Goal: Navigation & Orientation: Find specific page/section

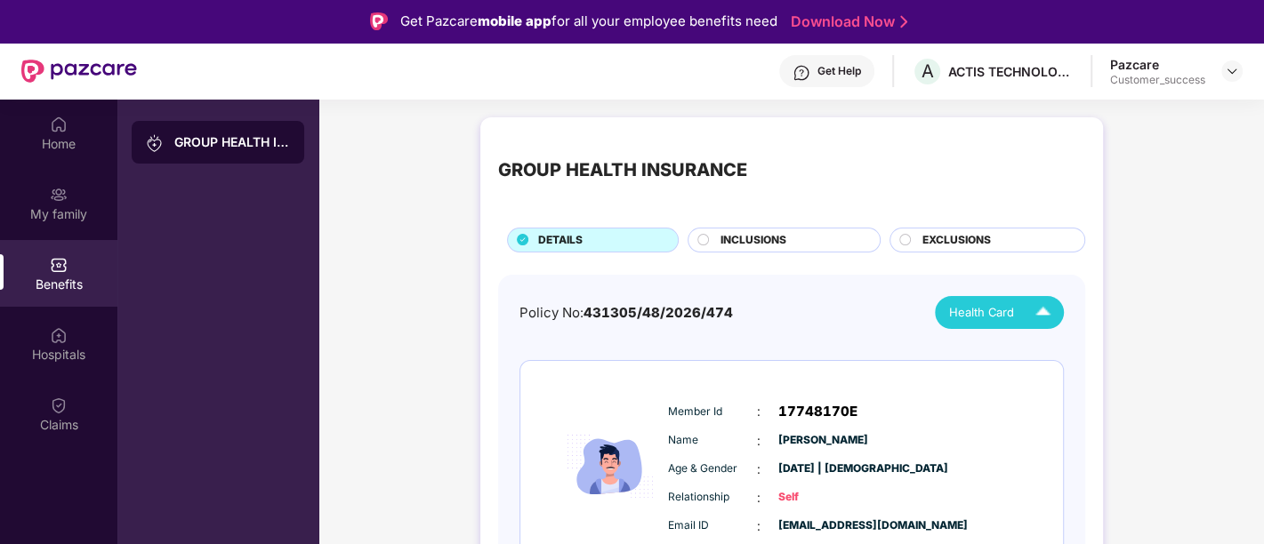
click at [103, 140] on div "Home" at bounding box center [58, 144] width 117 height 18
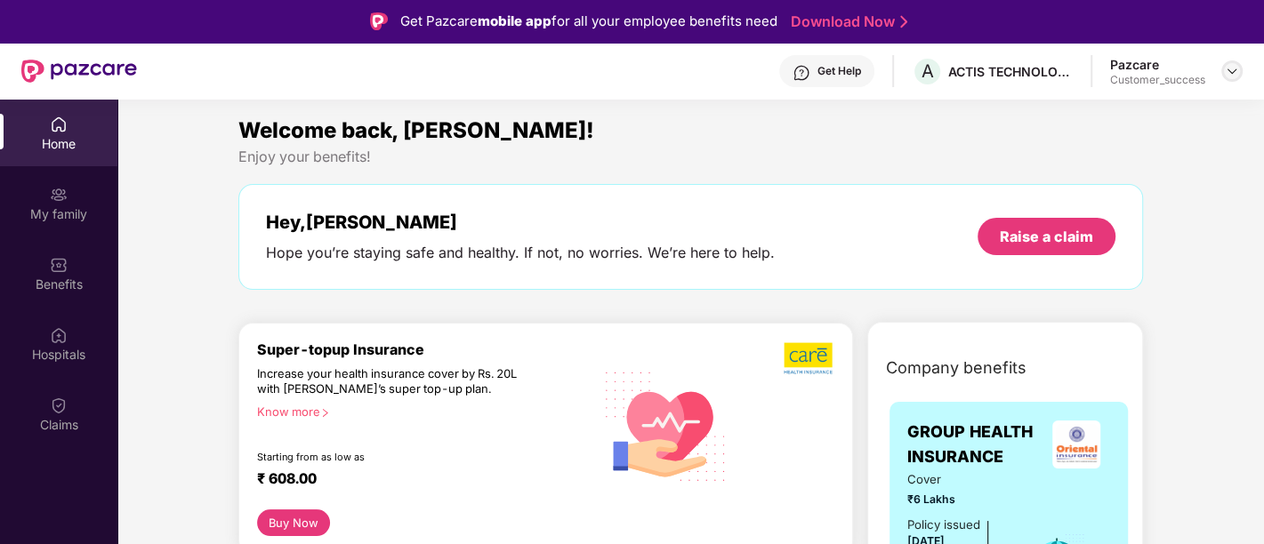
click at [1232, 73] on img at bounding box center [1232, 71] width 14 height 14
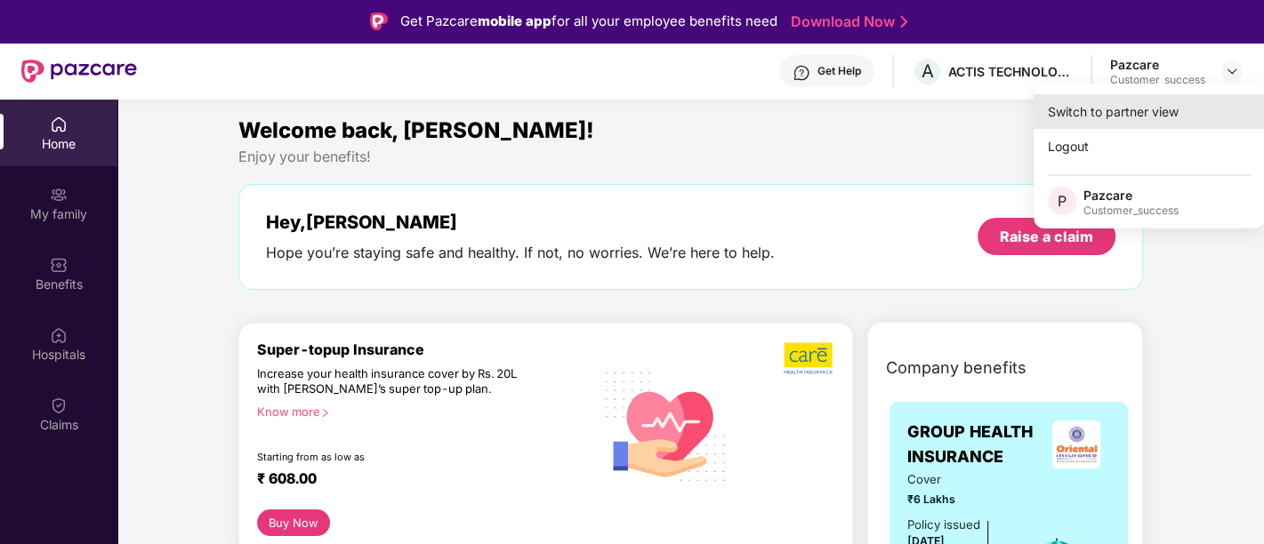
click at [1128, 120] on div "Switch to partner view" at bounding box center [1149, 111] width 231 height 35
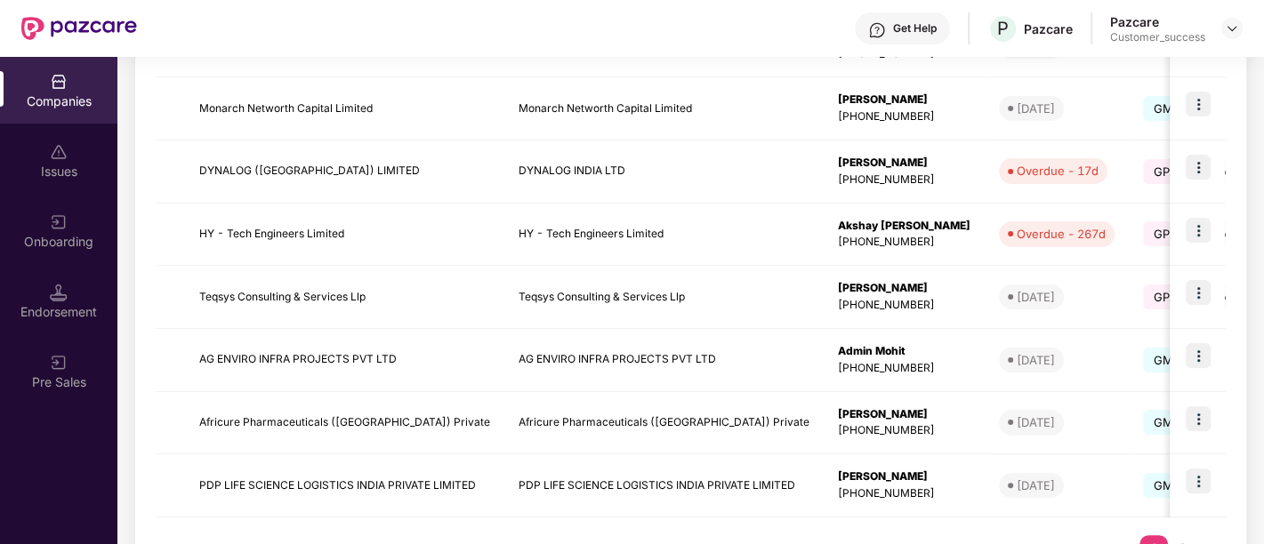
scroll to position [577, 0]
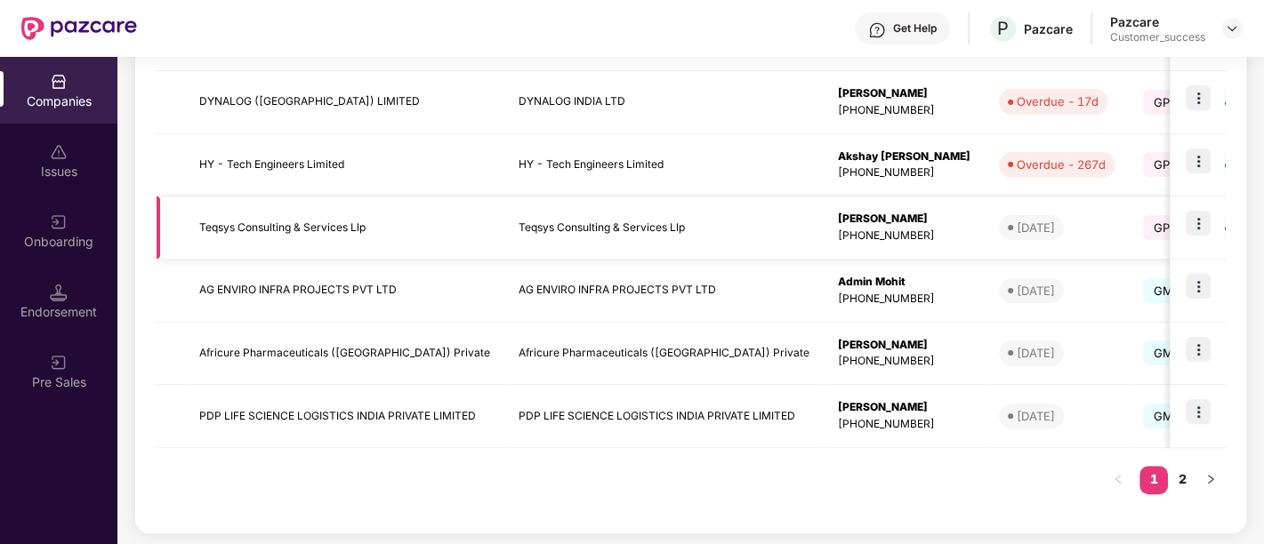
click at [390, 230] on td "Teqsys Consulting & Services Llp" at bounding box center [344, 228] width 319 height 63
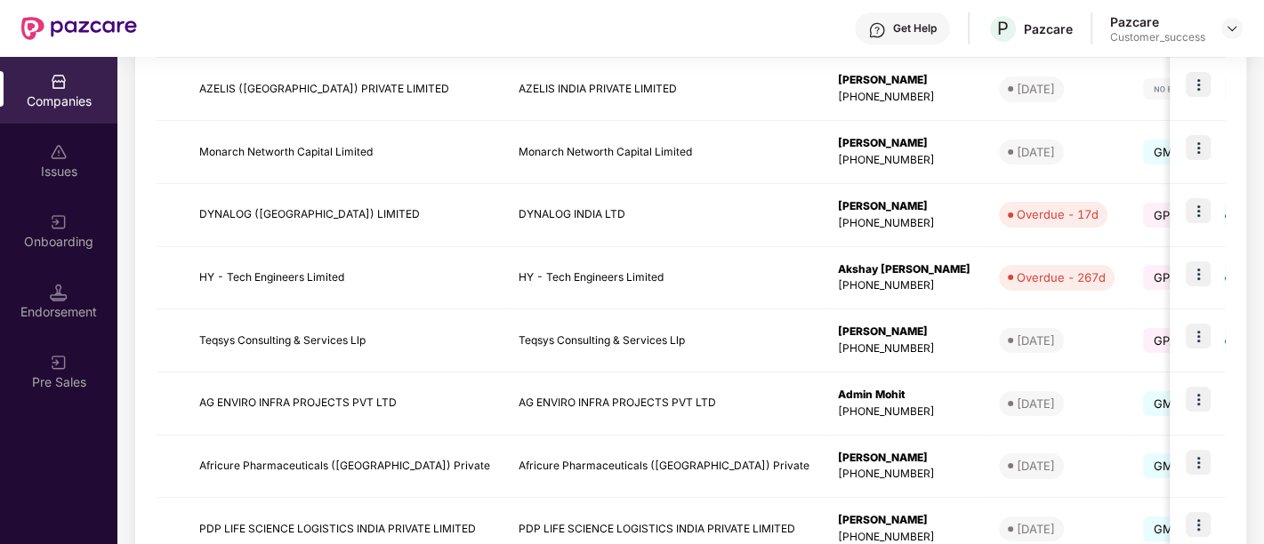
scroll to position [577, 0]
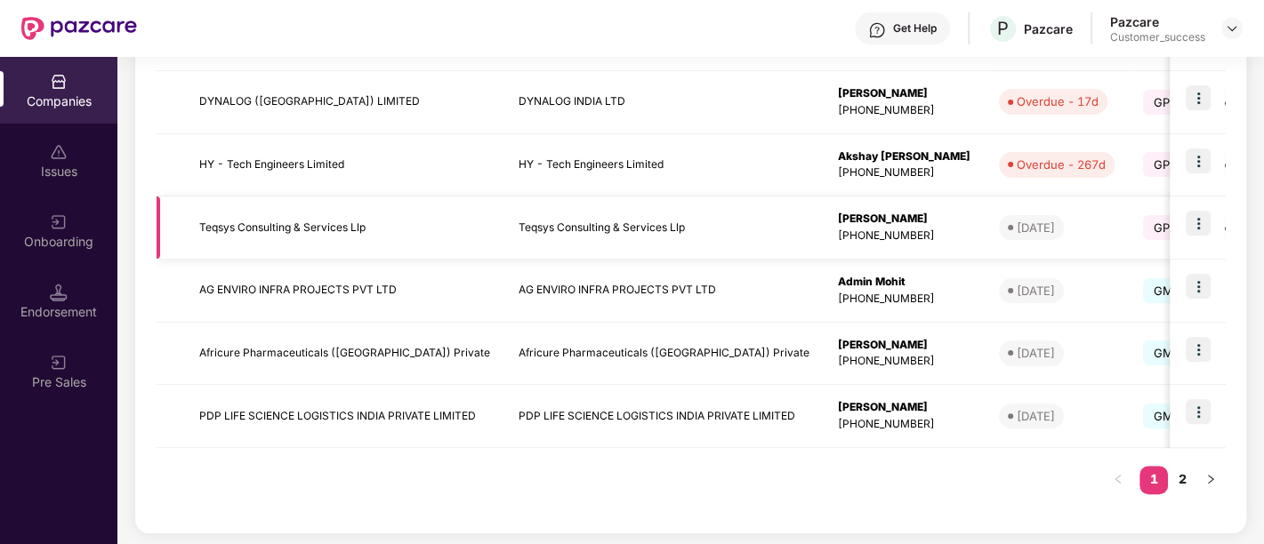
click at [1197, 225] on img at bounding box center [1198, 223] width 25 height 25
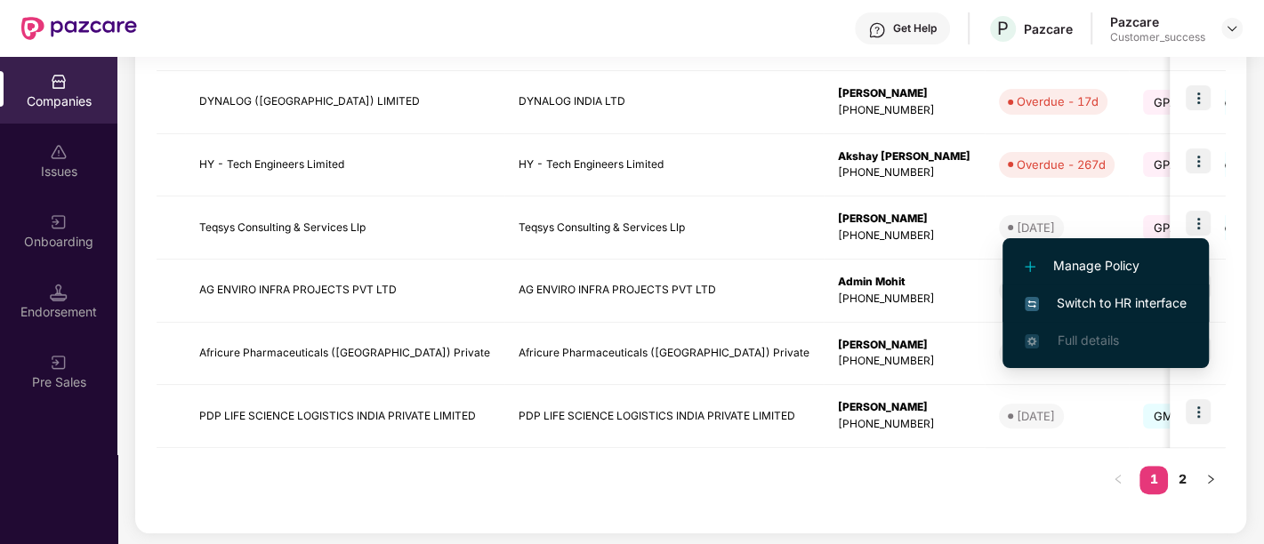
click at [1100, 309] on span "Switch to HR interface" at bounding box center [1106, 304] width 162 height 20
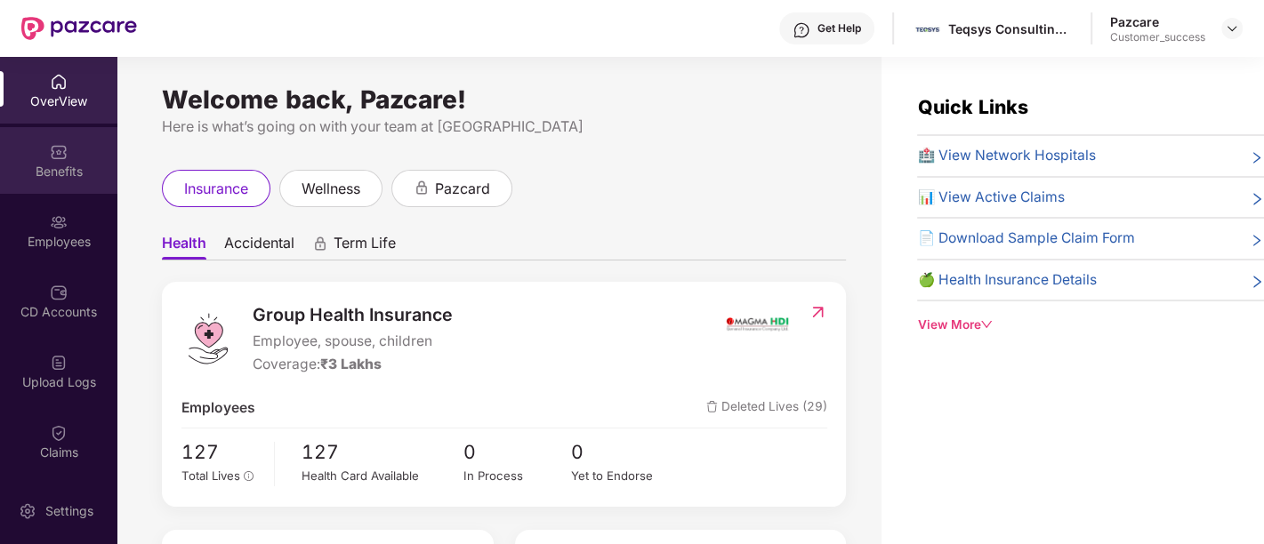
click at [59, 153] on img at bounding box center [59, 152] width 18 height 18
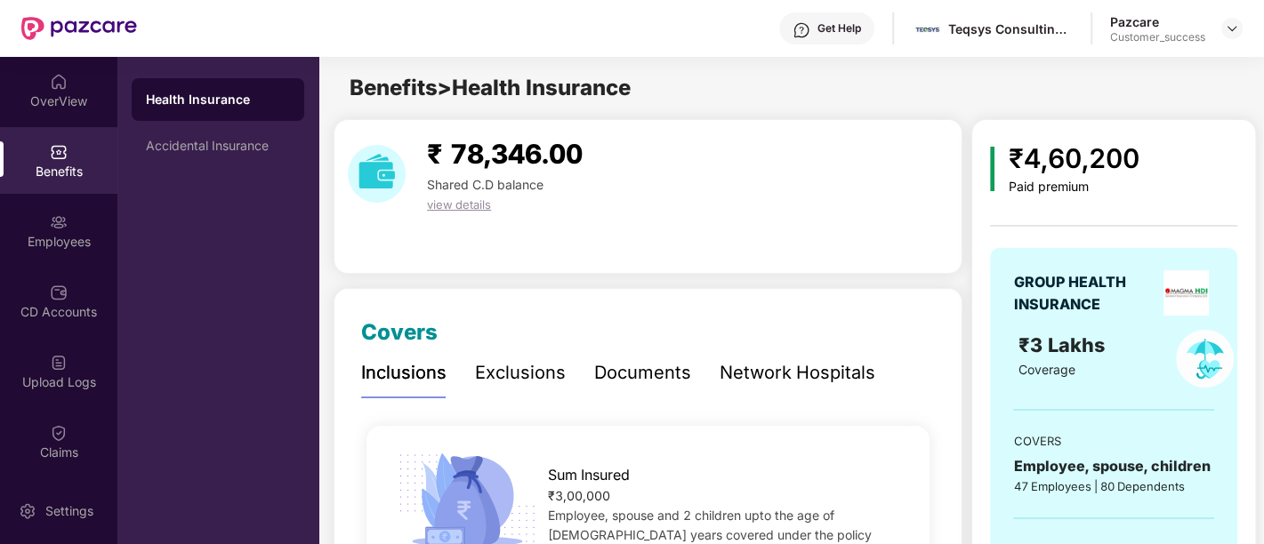
scroll to position [5, 0]
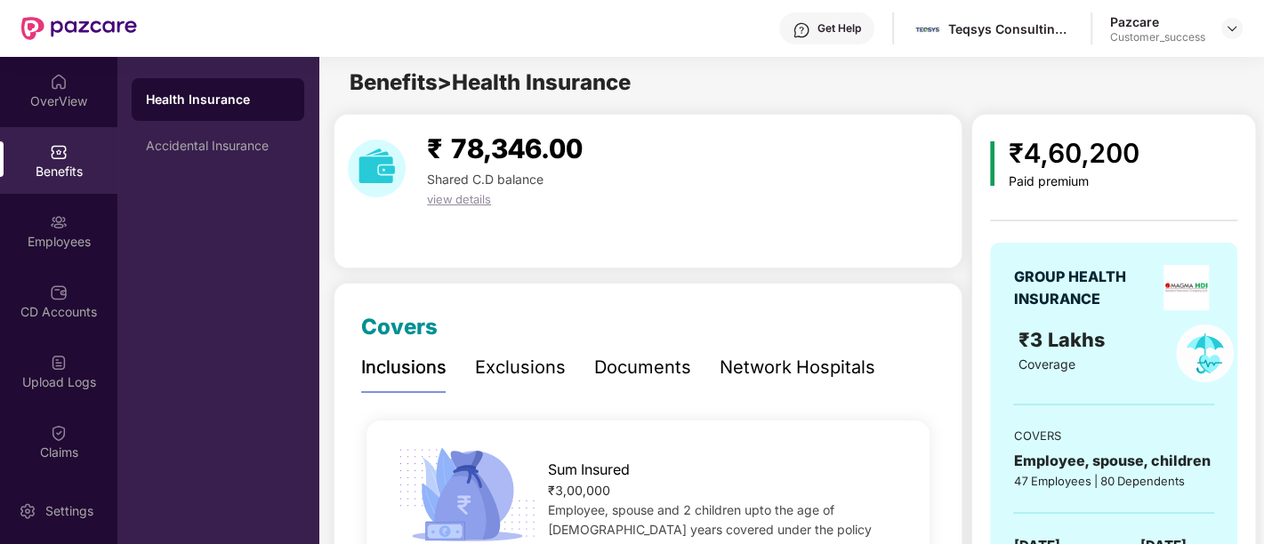
click at [528, 379] on div "Exclusions" at bounding box center [520, 368] width 91 height 28
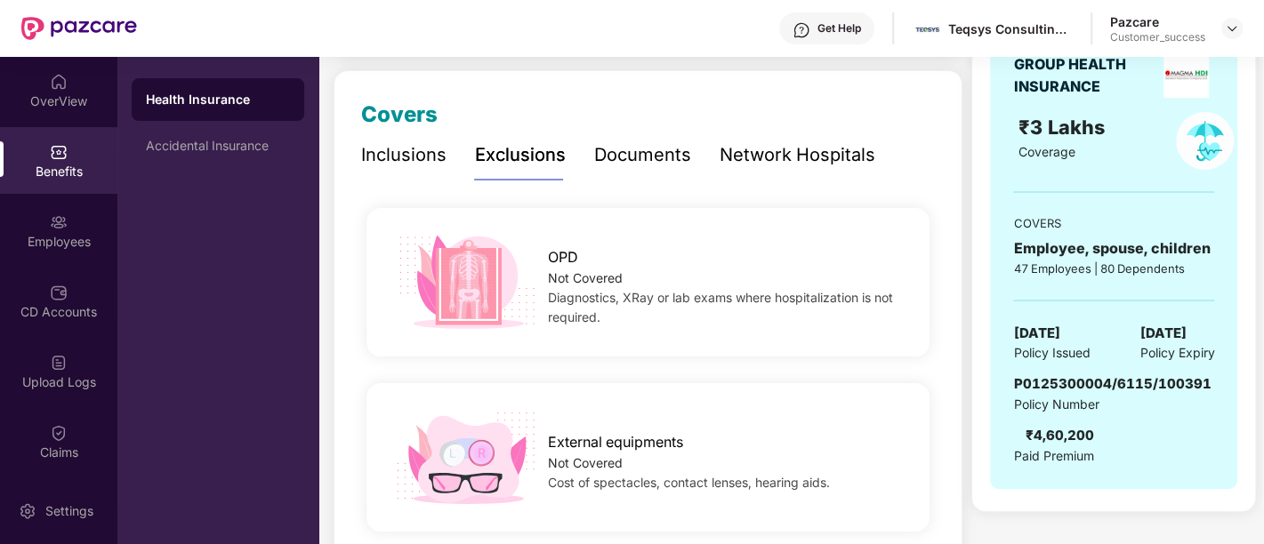
scroll to position [219, 0]
drag, startPoint x: 28, startPoint y: 0, endPoint x: 433, endPoint y: 47, distance: 408.3
click at [433, 47] on div "Get Help Teqsys Consulting & Services Llp Pazcare Customer_success" at bounding box center [690, 28] width 1106 height 57
click at [103, 78] on div "OverView" at bounding box center [58, 90] width 117 height 67
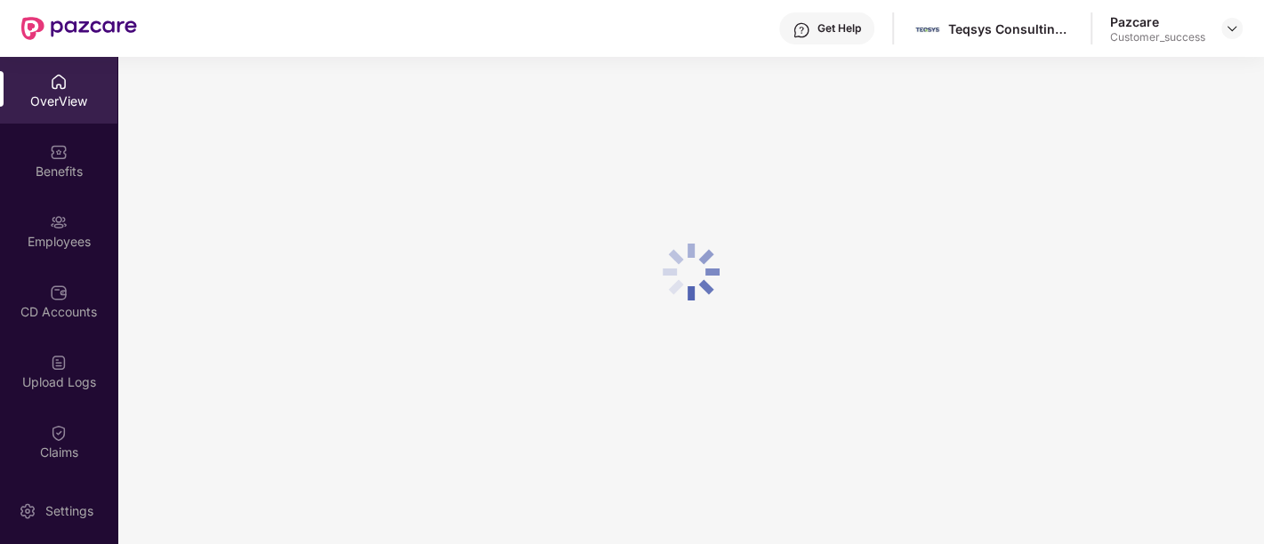
scroll to position [56, 0]
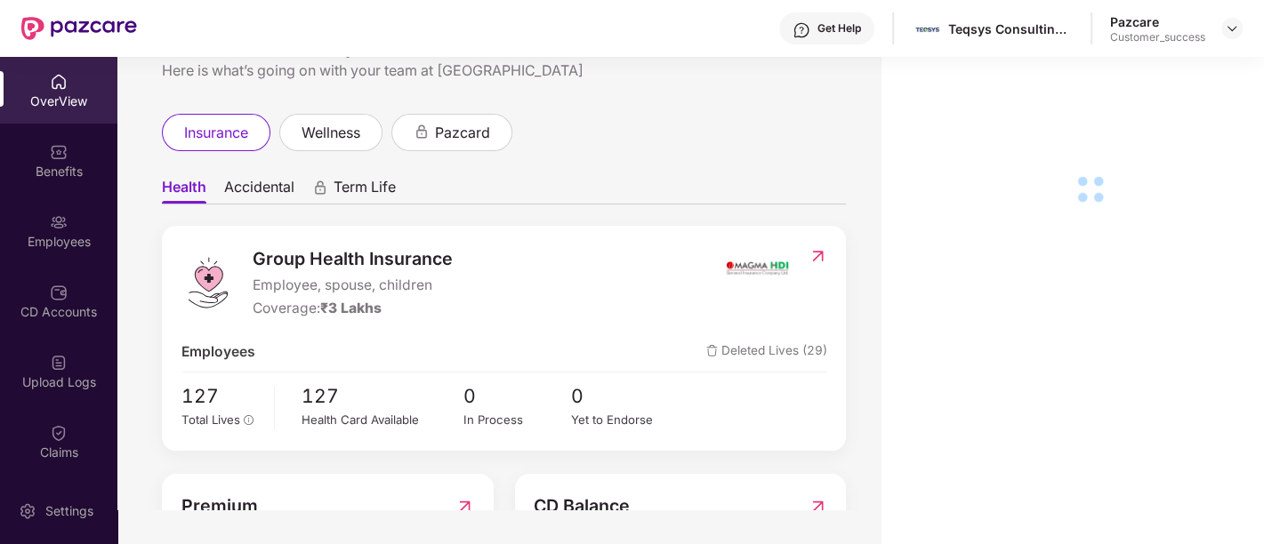
click at [574, 382] on span "0" at bounding box center [625, 396] width 108 height 29
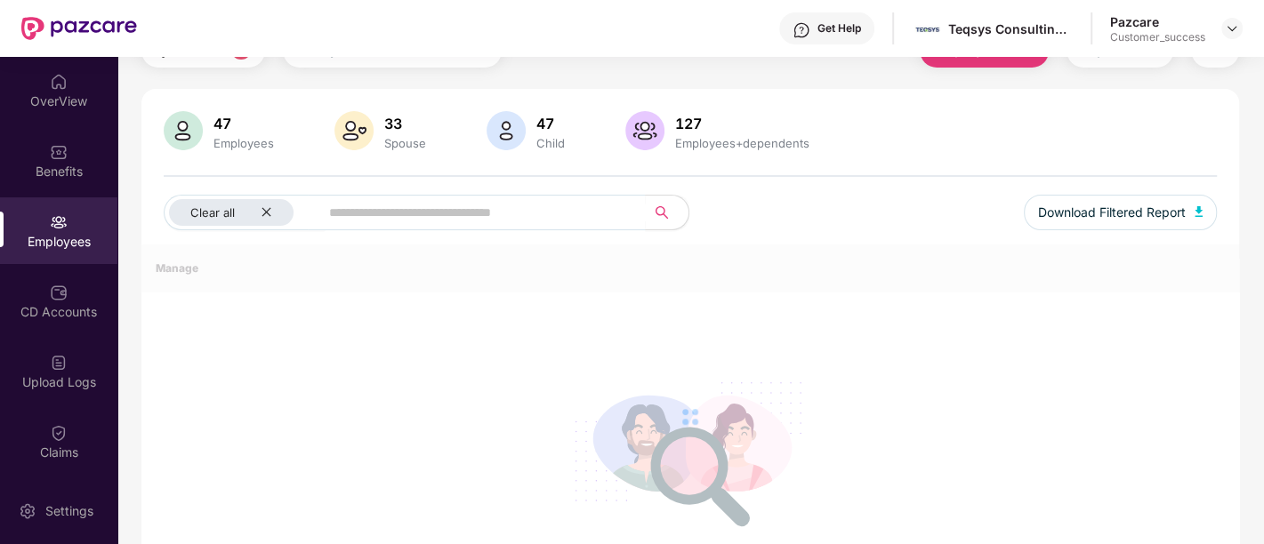
scroll to position [78, 0]
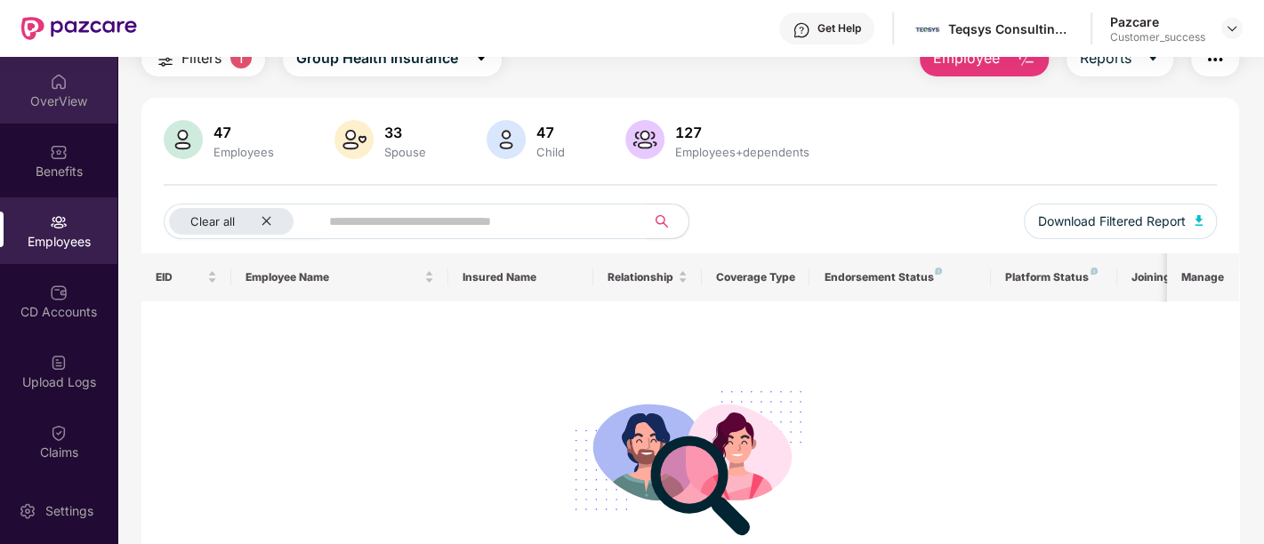
click at [66, 97] on div "OverView" at bounding box center [58, 102] width 117 height 18
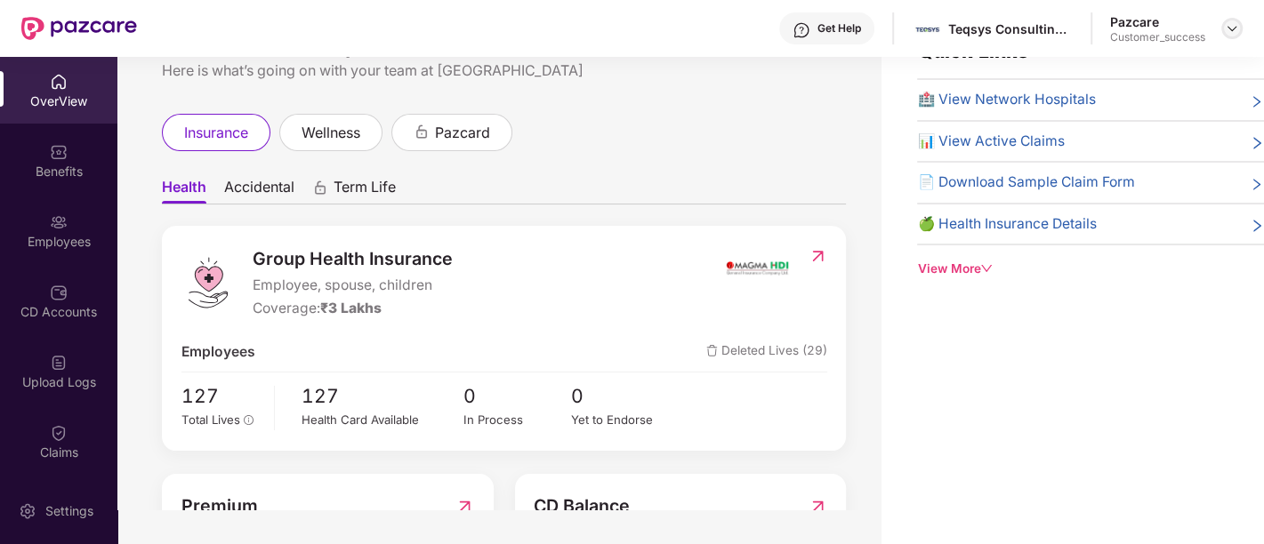
click at [1225, 27] on img at bounding box center [1232, 28] width 14 height 14
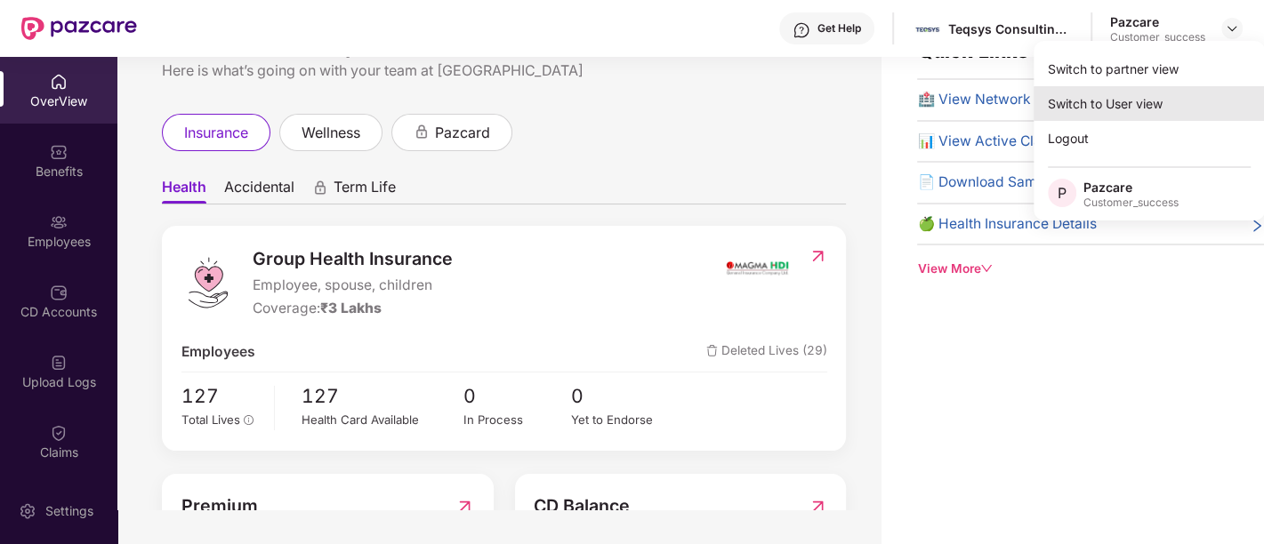
click at [1121, 96] on div "Switch to User view" at bounding box center [1149, 103] width 231 height 35
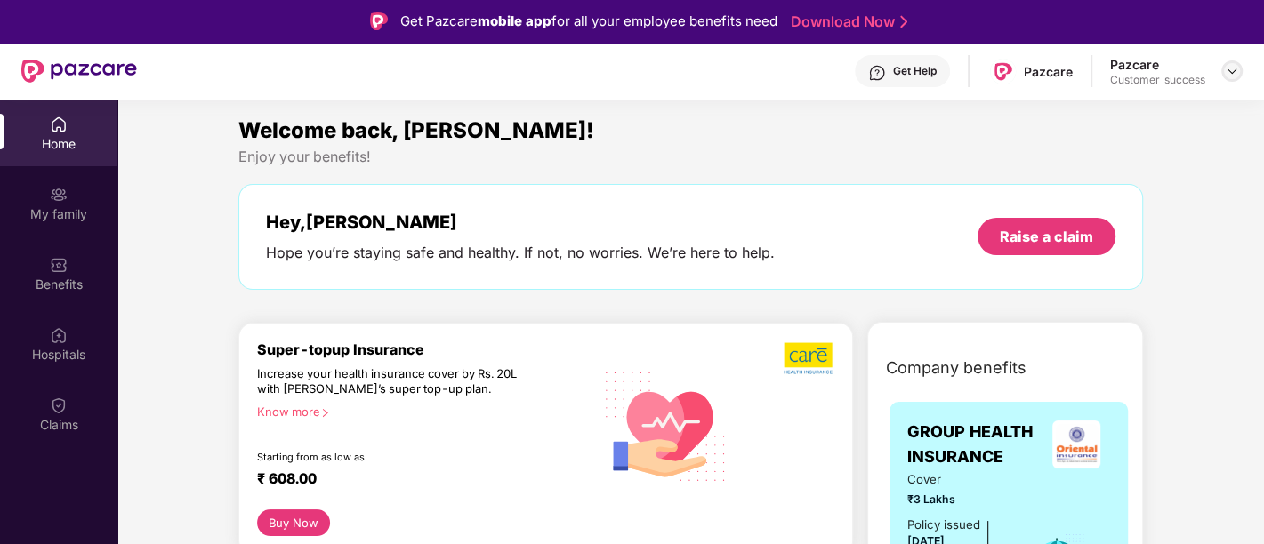
click at [1234, 60] on div at bounding box center [1231, 70] width 21 height 21
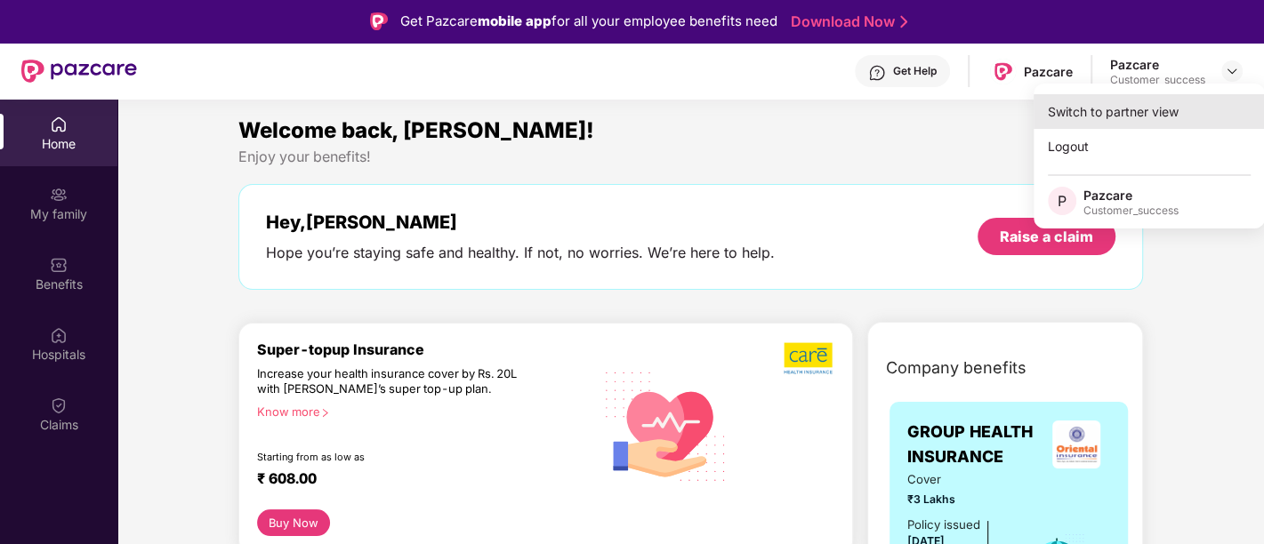
click at [1123, 115] on div "Switch to partner view" at bounding box center [1149, 111] width 231 height 35
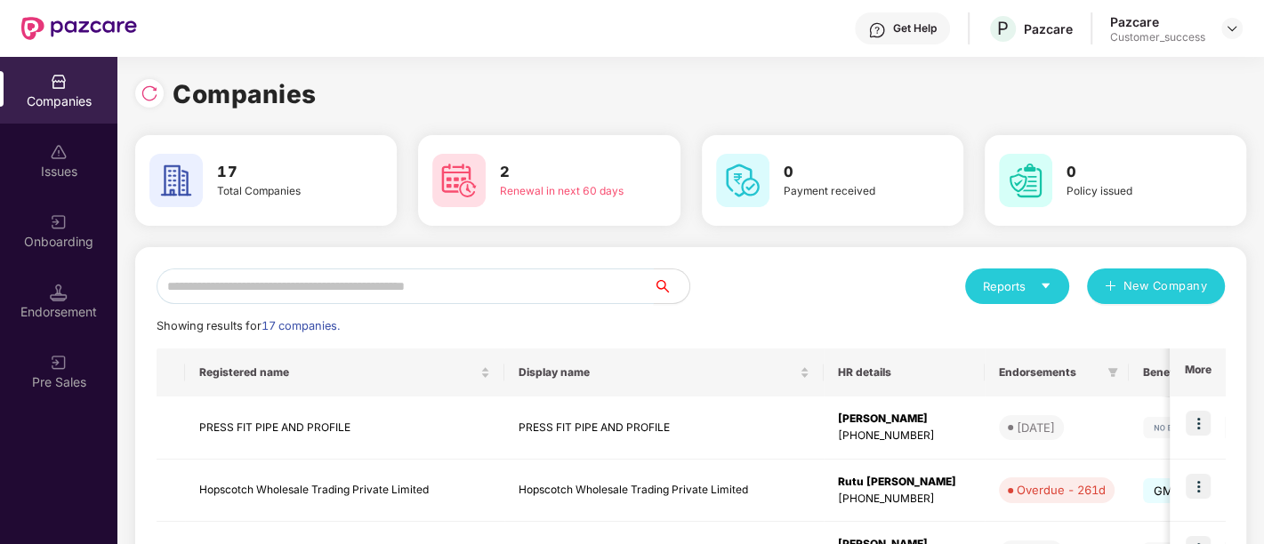
click at [490, 285] on input "text" at bounding box center [405, 287] width 497 height 36
paste input "**********"
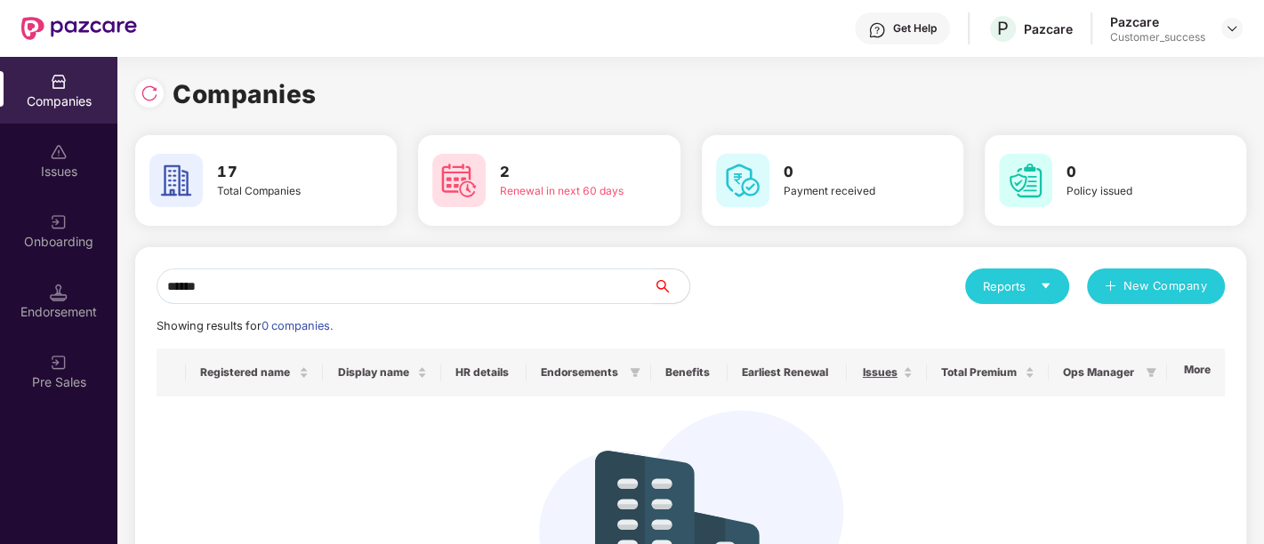
type input "******"
